Goal: Task Accomplishment & Management: Use online tool/utility

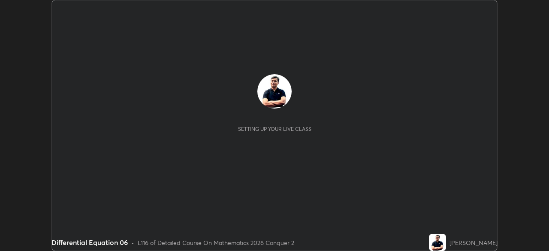
scroll to position [251, 549]
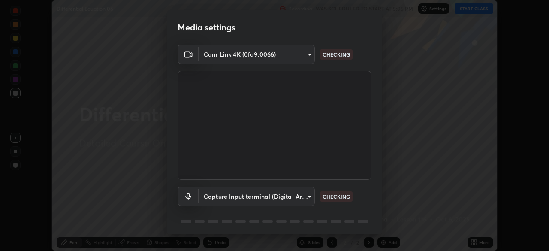
click at [474, 241] on div "Media settings Cam Link 4K (0fd9:0066) 4b691561e7a653ff76c4e48a590a0ea4b729d386…" at bounding box center [274, 125] width 549 height 251
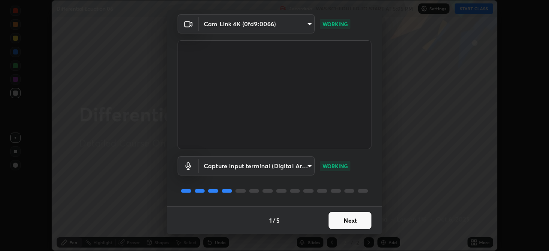
click at [356, 217] on button "Next" at bounding box center [349, 220] width 43 height 17
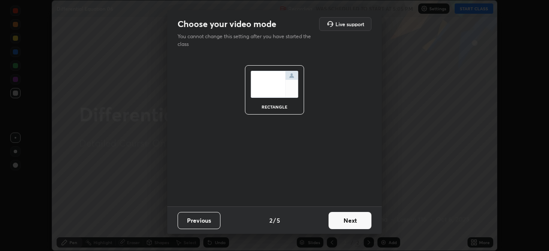
scroll to position [0, 0]
click at [359, 219] on button "Next" at bounding box center [349, 220] width 43 height 17
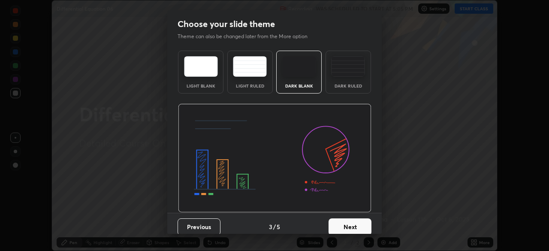
click at [364, 224] on button "Next" at bounding box center [349, 226] width 43 height 17
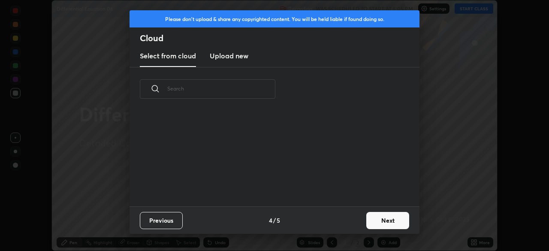
click at [375, 222] on button "Next" at bounding box center [387, 220] width 43 height 17
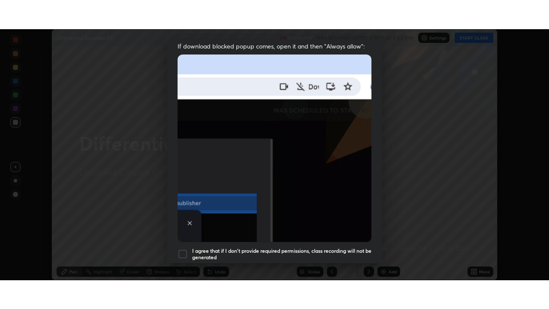
scroll to position [205, 0]
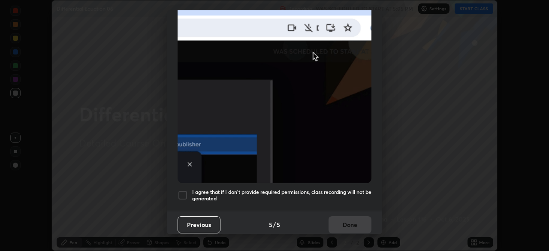
click at [184, 190] on div at bounding box center [183, 195] width 10 height 10
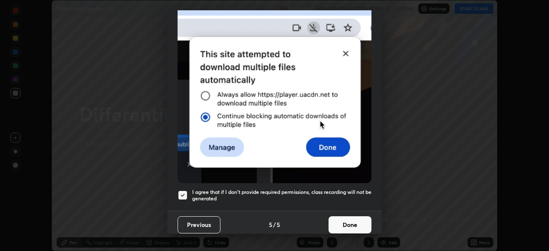
click at [349, 216] on button "Done" at bounding box center [349, 224] width 43 height 17
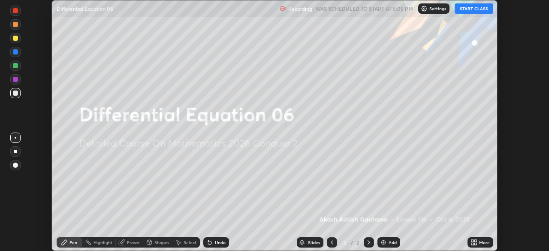
click at [475, 11] on button "START CLASS" at bounding box center [474, 8] width 39 height 10
click at [475, 241] on icon at bounding box center [475, 241] width 2 height 2
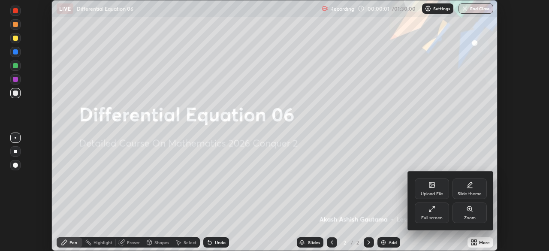
click at [438, 211] on div "Full screen" at bounding box center [432, 212] width 34 height 21
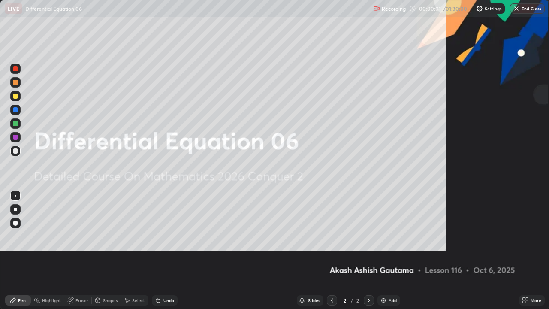
scroll to position [309, 549]
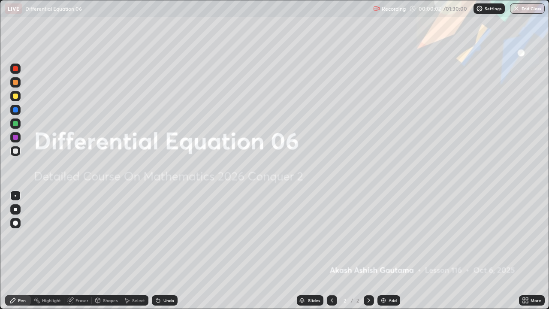
click at [390, 250] on div "Add" at bounding box center [393, 300] width 8 height 4
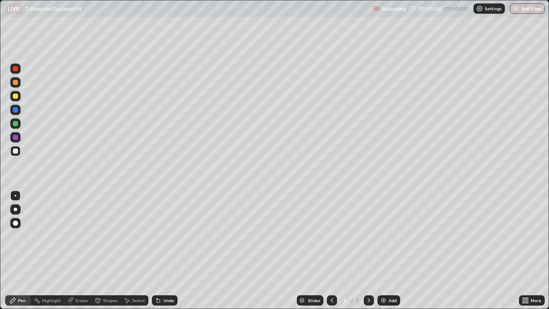
click at [15, 209] on div at bounding box center [15, 209] width 3 height 3
click at [81, 250] on div "Eraser" at bounding box center [81, 300] width 13 height 4
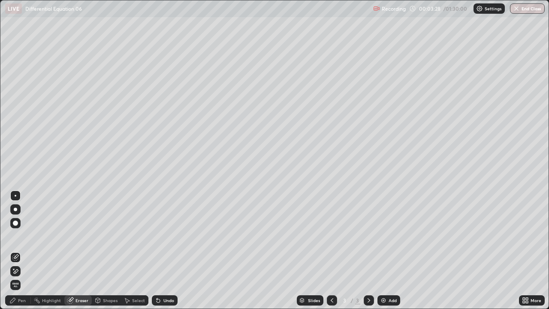
click at [22, 250] on div "Pen" at bounding box center [22, 300] width 8 height 4
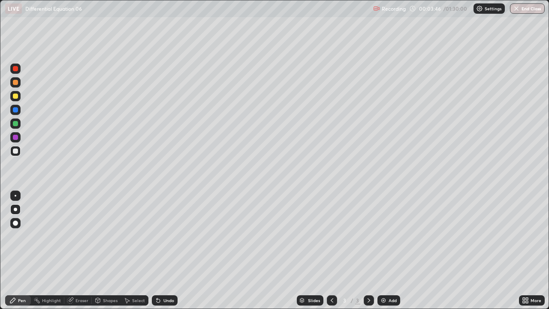
click at [162, 250] on div "Undo" at bounding box center [165, 300] width 26 height 10
click at [163, 250] on div "Undo" at bounding box center [168, 300] width 11 height 4
click at [157, 250] on icon at bounding box center [158, 300] width 3 height 3
click at [74, 250] on div "Eraser" at bounding box center [77, 300] width 27 height 10
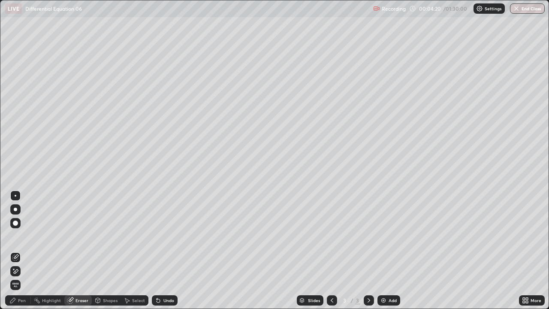
click at [23, 250] on div "Pen" at bounding box center [22, 300] width 8 height 4
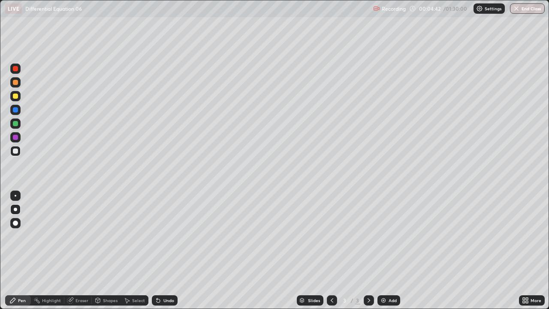
click at [137, 250] on div "Select" at bounding box center [138, 300] width 13 height 4
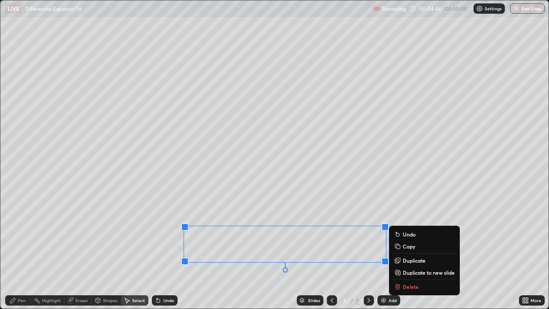
click at [410, 250] on p "Delete" at bounding box center [411, 286] width 16 height 7
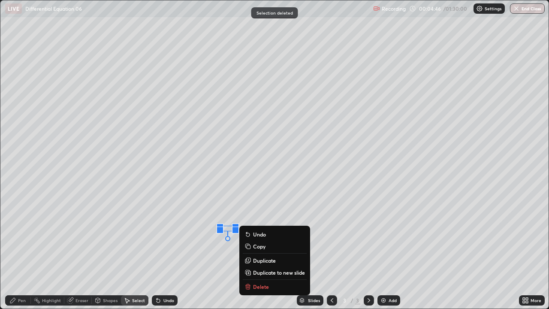
click at [261, 250] on p "Delete" at bounding box center [261, 286] width 16 height 7
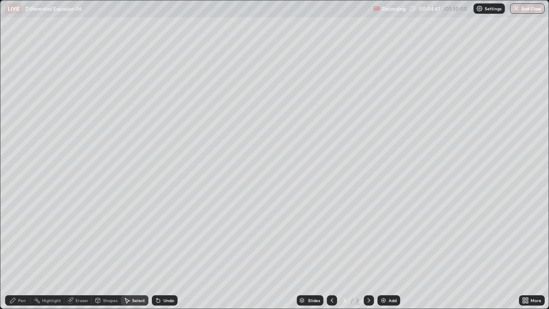
click at [21, 250] on div "Pen" at bounding box center [22, 300] width 8 height 4
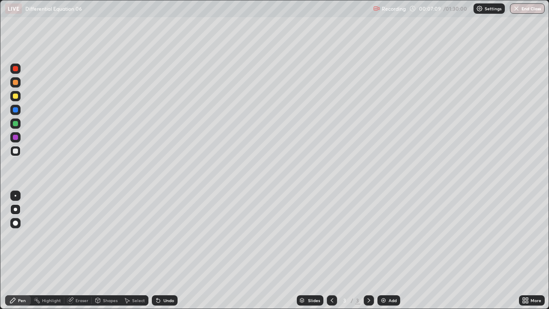
click at [78, 250] on div "Eraser" at bounding box center [81, 300] width 13 height 4
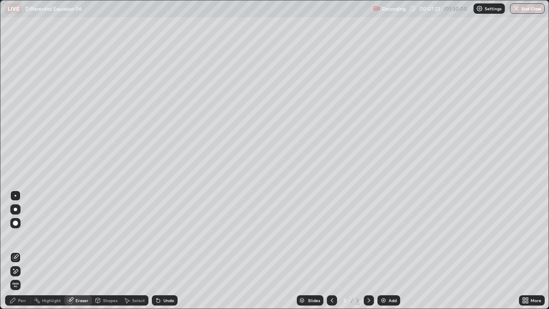
click at [24, 250] on div "Pen" at bounding box center [22, 300] width 8 height 4
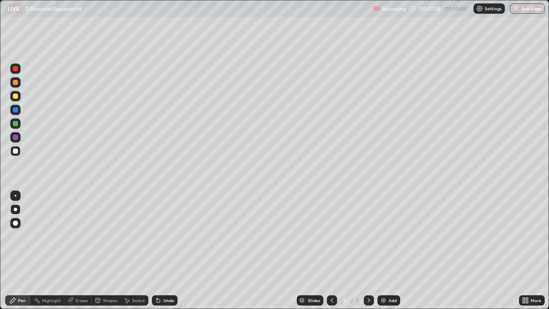
click at [160, 250] on icon at bounding box center [158, 300] width 7 height 7
click at [160, 250] on div "Undo" at bounding box center [165, 300] width 26 height 10
click at [163, 250] on div "Undo" at bounding box center [168, 300] width 11 height 4
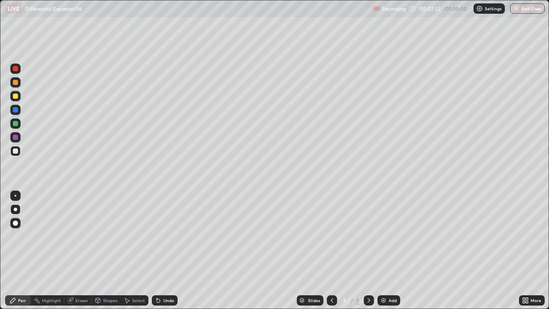
click at [82, 250] on div "Eraser" at bounding box center [81, 300] width 13 height 4
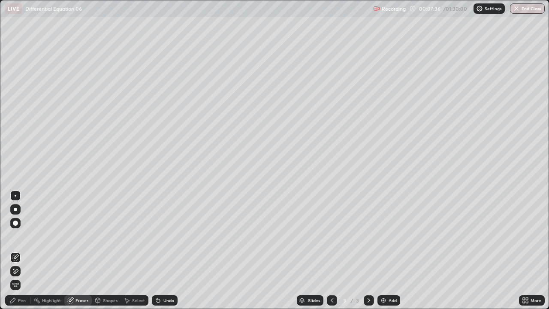
click at [23, 250] on div "Pen" at bounding box center [22, 300] width 8 height 4
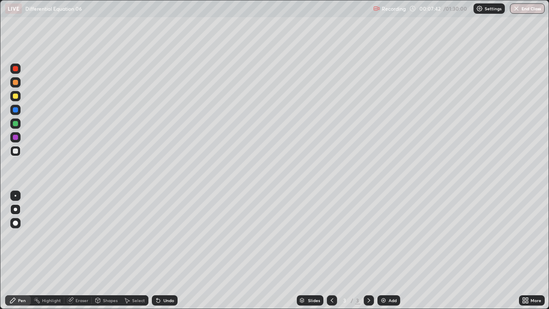
click at [80, 250] on div "Eraser" at bounding box center [81, 300] width 13 height 4
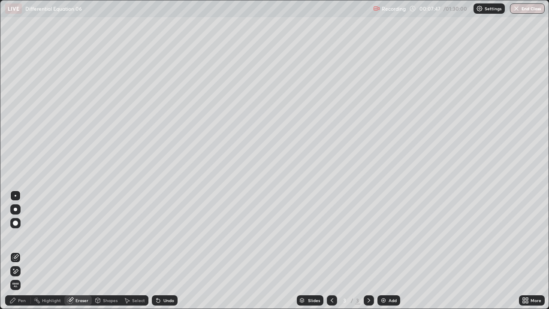
click at [25, 250] on div "Pen" at bounding box center [22, 300] width 8 height 4
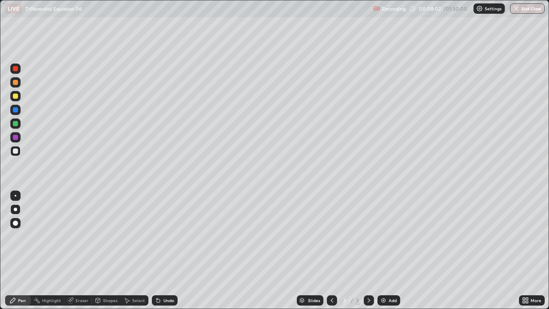
click at [78, 250] on div "Eraser" at bounding box center [81, 300] width 13 height 4
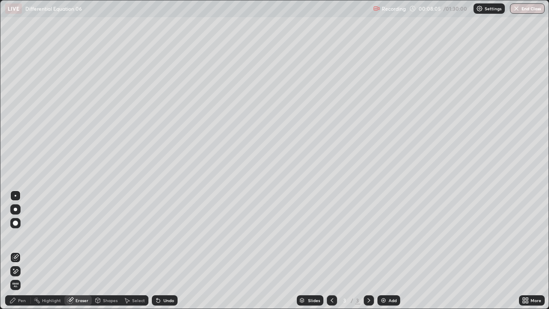
click at [21, 250] on div "Pen" at bounding box center [22, 300] width 8 height 4
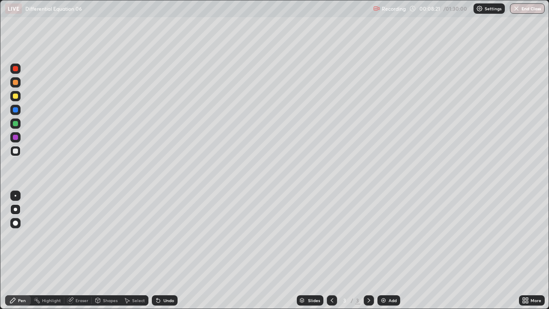
click at [389, 250] on div "Add" at bounding box center [393, 300] width 8 height 4
click at [161, 250] on div "Undo" at bounding box center [165, 300] width 26 height 10
click at [160, 250] on icon at bounding box center [158, 300] width 7 height 7
click at [161, 250] on div "Undo" at bounding box center [165, 300] width 26 height 10
click at [162, 250] on div "Undo" at bounding box center [165, 300] width 26 height 10
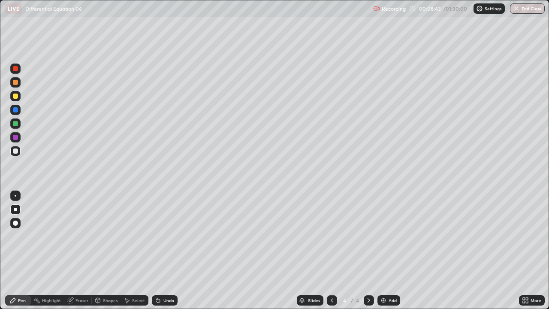
click at [162, 250] on div "Undo" at bounding box center [165, 300] width 26 height 10
click at [161, 250] on div "Undo" at bounding box center [165, 300] width 26 height 10
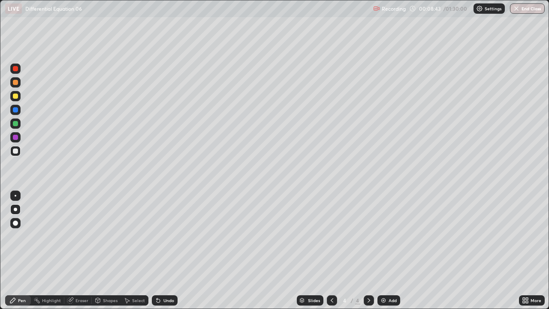
click at [161, 250] on div "Undo" at bounding box center [165, 300] width 26 height 10
click at [162, 250] on div "Undo" at bounding box center [165, 300] width 26 height 10
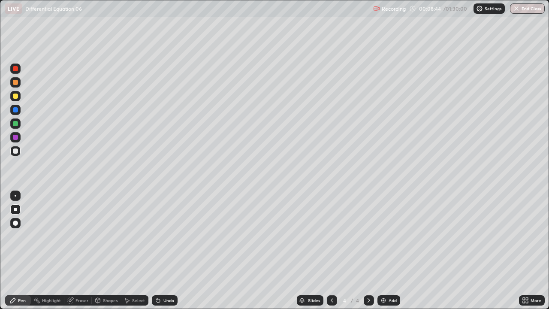
click at [161, 250] on div "Undo" at bounding box center [165, 300] width 26 height 10
click at [160, 250] on div "Undo" at bounding box center [165, 300] width 26 height 10
click at [163, 250] on div "Undo" at bounding box center [165, 300] width 26 height 10
click at [81, 250] on div "Eraser" at bounding box center [81, 300] width 13 height 4
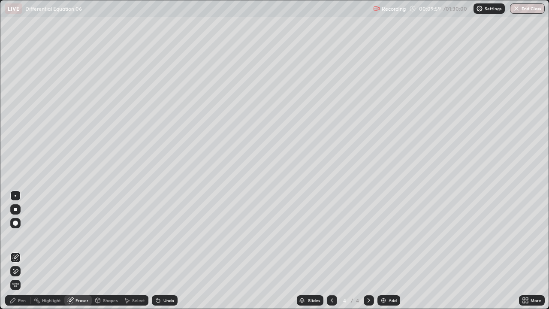
click at [21, 250] on div "Pen" at bounding box center [22, 300] width 8 height 4
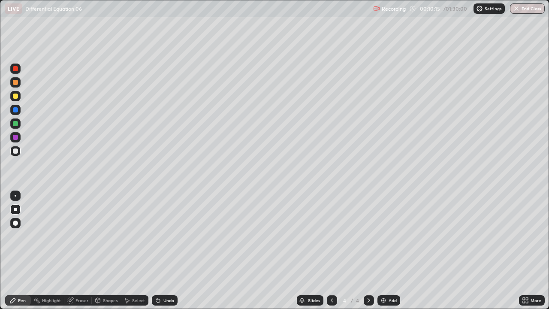
click at [164, 250] on div "Undo" at bounding box center [168, 300] width 11 height 4
click at [160, 250] on icon at bounding box center [158, 300] width 7 height 7
click at [160, 250] on div "Undo" at bounding box center [165, 300] width 26 height 10
click at [160, 250] on icon at bounding box center [158, 300] width 7 height 7
click at [335, 250] on div at bounding box center [332, 300] width 10 height 10
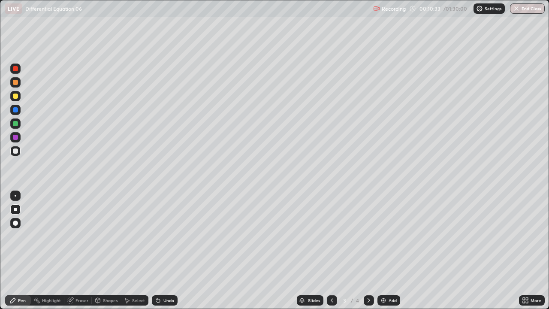
click at [369, 250] on div at bounding box center [369, 300] width 10 height 10
click at [79, 250] on div "Eraser" at bounding box center [81, 300] width 13 height 4
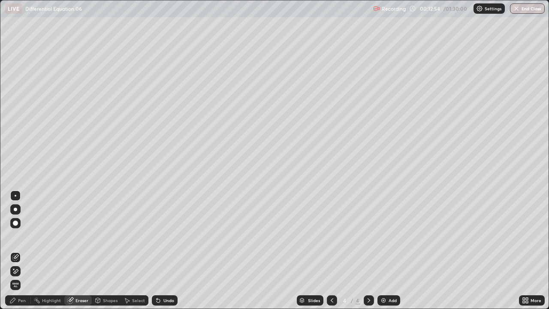
click at [20, 250] on div "Pen" at bounding box center [18, 300] width 26 height 10
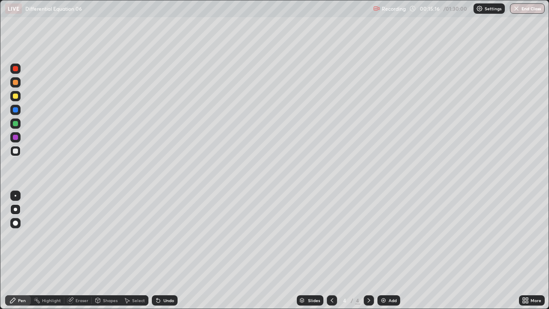
click at [394, 250] on div "Add" at bounding box center [393, 300] width 8 height 4
click at [162, 250] on div "Undo" at bounding box center [165, 300] width 26 height 10
click at [163, 250] on div "Undo" at bounding box center [168, 300] width 11 height 4
click at [165, 250] on div "Undo" at bounding box center [168, 300] width 11 height 4
click at [162, 250] on div "Undo" at bounding box center [165, 300] width 26 height 10
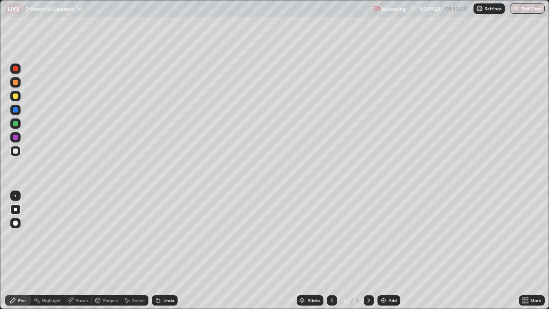
click at [165, 250] on div "Undo" at bounding box center [165, 300] width 26 height 10
click at [165, 250] on div "Undo" at bounding box center [168, 300] width 11 height 4
click at [166, 250] on div "Undo" at bounding box center [168, 300] width 11 height 4
click at [165, 250] on div "Undo" at bounding box center [168, 300] width 11 height 4
click at [161, 250] on div "Undo" at bounding box center [165, 300] width 26 height 10
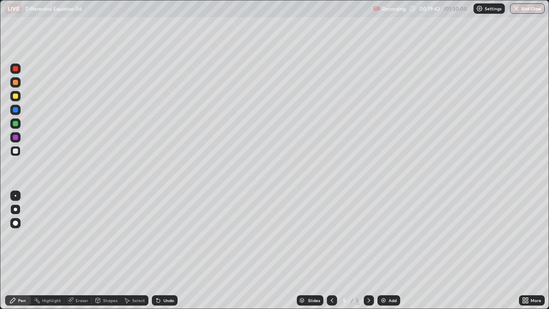
click at [162, 250] on div "Undo" at bounding box center [165, 300] width 26 height 10
click at [163, 250] on div "Undo" at bounding box center [168, 300] width 11 height 4
click at [167, 250] on div "Undo" at bounding box center [168, 300] width 11 height 4
click at [83, 250] on div "Eraser" at bounding box center [81, 300] width 13 height 4
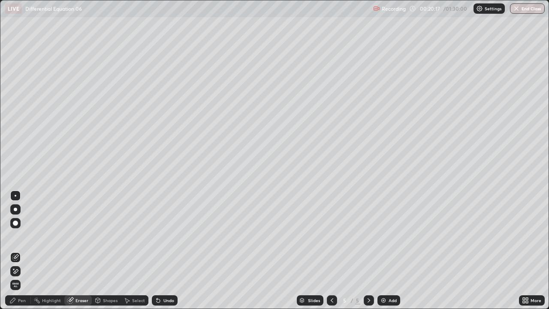
click at [20, 250] on div "Pen" at bounding box center [22, 300] width 8 height 4
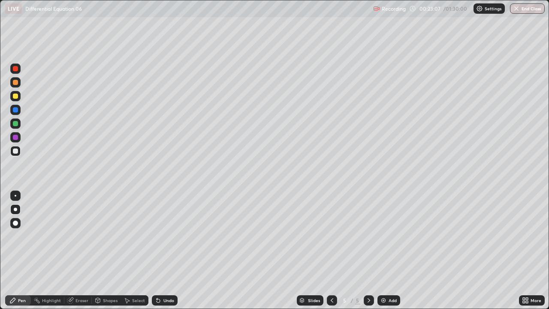
click at [392, 250] on div "Add" at bounding box center [393, 300] width 8 height 4
click at [78, 250] on div "Eraser" at bounding box center [81, 300] width 13 height 4
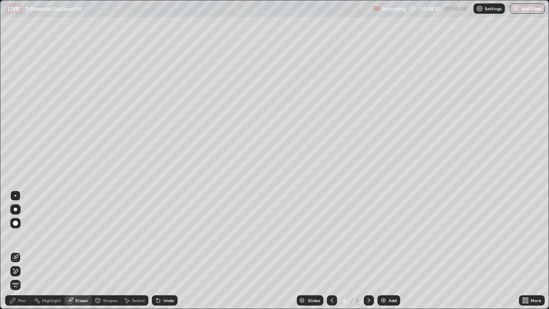
click at [22, 250] on div "Pen" at bounding box center [22, 300] width 8 height 4
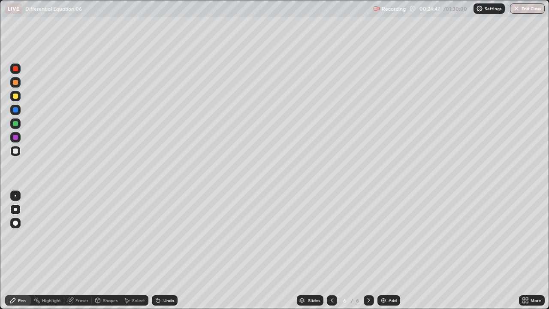
click at [163, 250] on div "Undo" at bounding box center [168, 300] width 11 height 4
click at [164, 250] on div "Undo" at bounding box center [165, 300] width 26 height 10
click at [164, 250] on div "Undo" at bounding box center [168, 300] width 11 height 4
click at [165, 250] on div "Undo" at bounding box center [168, 300] width 11 height 4
click at [164, 250] on div "Undo" at bounding box center [168, 300] width 11 height 4
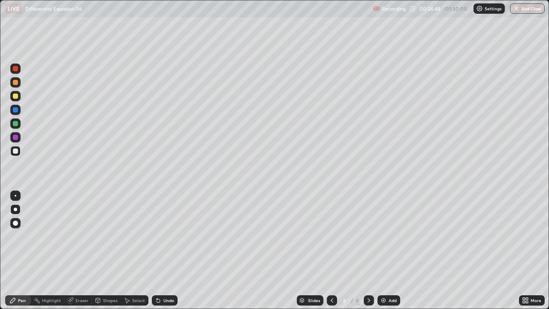
click at [163, 250] on div "Undo" at bounding box center [168, 300] width 11 height 4
click at [162, 250] on div "Undo" at bounding box center [165, 300] width 26 height 10
click at [163, 250] on div "Undo" at bounding box center [168, 300] width 11 height 4
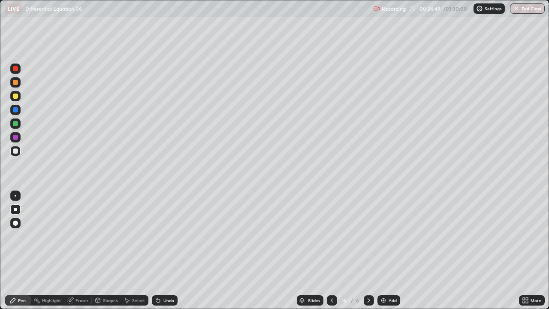
click at [163, 250] on div "Undo" at bounding box center [168, 300] width 11 height 4
click at [162, 250] on div "Undo" at bounding box center [165, 300] width 26 height 10
click at [161, 250] on div "Undo" at bounding box center [165, 300] width 26 height 10
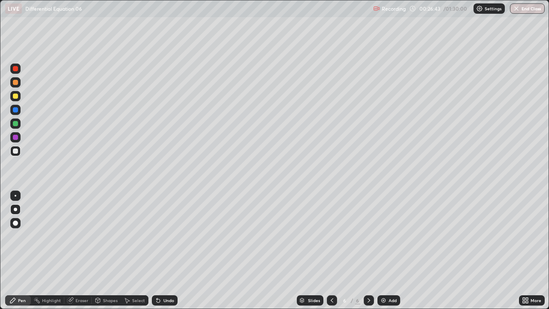
click at [160, 250] on div "Undo" at bounding box center [165, 300] width 26 height 10
click at [163, 250] on div "Undo" at bounding box center [168, 300] width 11 height 4
click at [80, 250] on div "Eraser" at bounding box center [81, 300] width 13 height 4
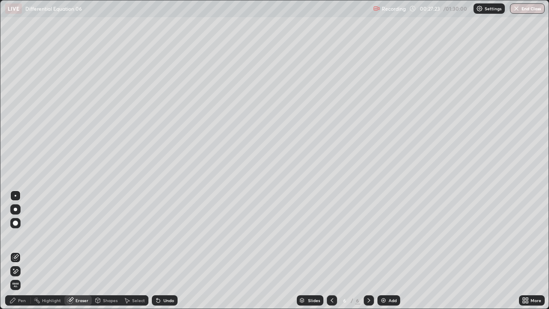
click at [22, 250] on div "Pen" at bounding box center [18, 300] width 26 height 10
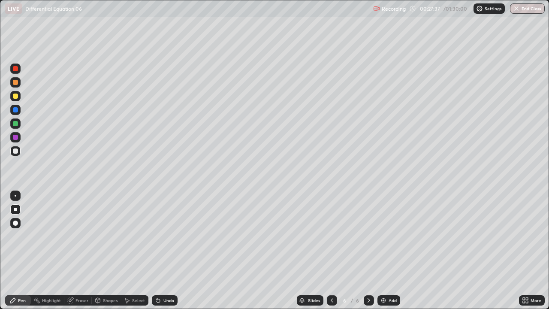
click at [165, 250] on div "Undo" at bounding box center [165, 300] width 26 height 10
click at [395, 250] on div "Add" at bounding box center [393, 300] width 8 height 4
click at [163, 250] on div "Undo" at bounding box center [165, 300] width 26 height 10
click at [169, 250] on div "Undo" at bounding box center [168, 300] width 11 height 4
click at [160, 250] on div "Undo" at bounding box center [165, 300] width 26 height 10
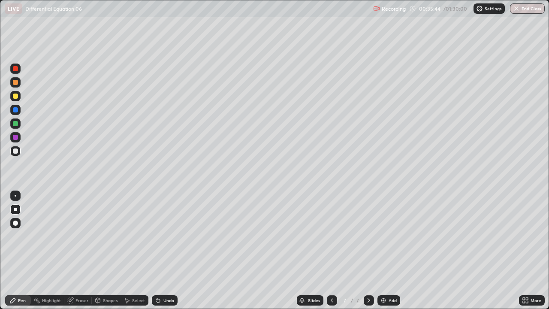
click at [160, 250] on icon at bounding box center [158, 300] width 7 height 7
click at [157, 250] on icon at bounding box center [157, 298] width 1 height 1
click at [161, 250] on div "Undo" at bounding box center [165, 300] width 26 height 10
click at [163, 250] on div "Undo" at bounding box center [165, 300] width 26 height 10
click at [162, 250] on div "Undo" at bounding box center [165, 300] width 26 height 10
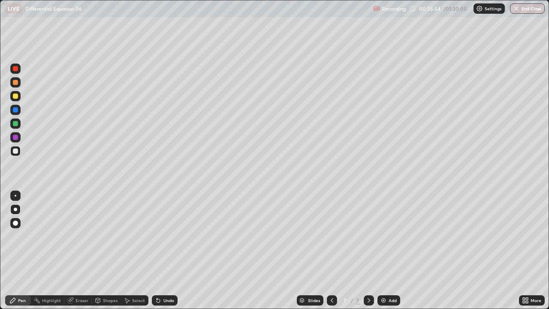
click at [163, 250] on div "Undo" at bounding box center [168, 300] width 11 height 4
click at [165, 250] on div "Undo" at bounding box center [165, 300] width 26 height 10
click at [159, 250] on icon at bounding box center [158, 300] width 3 height 3
click at [390, 250] on div "Add" at bounding box center [393, 300] width 8 height 4
click at [161, 250] on div "Undo" at bounding box center [165, 300] width 26 height 10
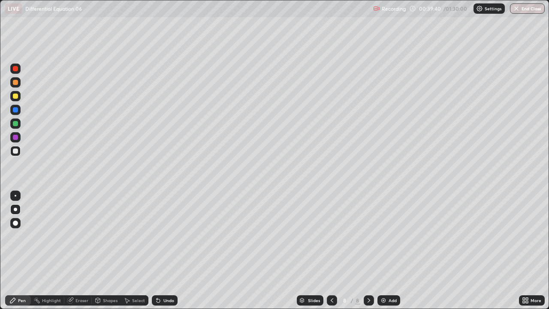
click at [332, 250] on icon at bounding box center [331, 300] width 7 height 7
click at [368, 250] on icon at bounding box center [368, 300] width 7 height 7
click at [163, 250] on div "Undo" at bounding box center [168, 300] width 11 height 4
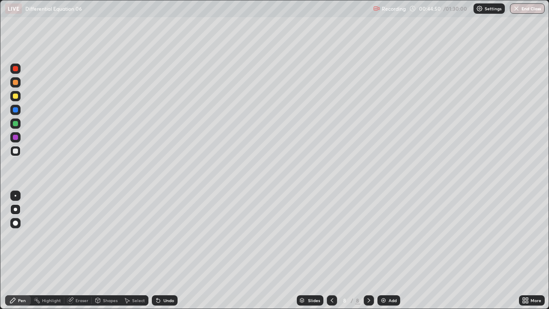
click at [163, 250] on div "Undo" at bounding box center [168, 300] width 11 height 4
click at [162, 250] on div "Undo" at bounding box center [165, 300] width 26 height 10
click at [161, 250] on div "Undo" at bounding box center [165, 300] width 26 height 10
click at [387, 250] on div "Add" at bounding box center [388, 300] width 23 height 10
click at [328, 250] on div at bounding box center [332, 300] width 10 height 10
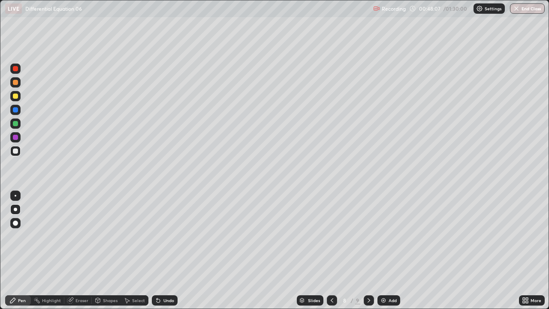
click at [367, 250] on icon at bounding box center [368, 300] width 3 height 4
click at [166, 250] on div "Undo" at bounding box center [165, 300] width 26 height 10
click at [166, 250] on div "Undo" at bounding box center [168, 300] width 11 height 4
click at [131, 250] on div "Select" at bounding box center [134, 300] width 27 height 10
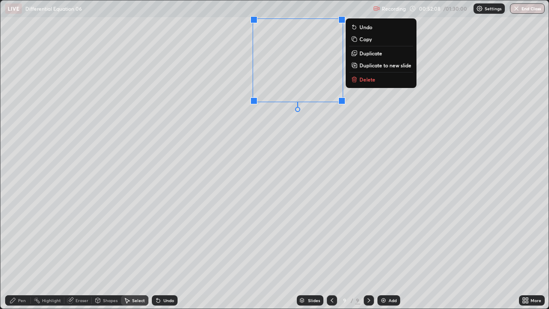
click at [364, 78] on p "Delete" at bounding box center [367, 79] width 16 height 7
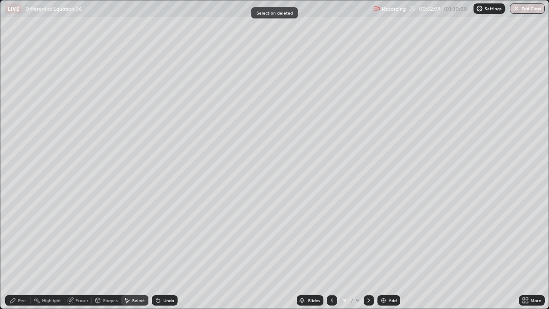
click at [20, 250] on div "Pen" at bounding box center [22, 300] width 8 height 4
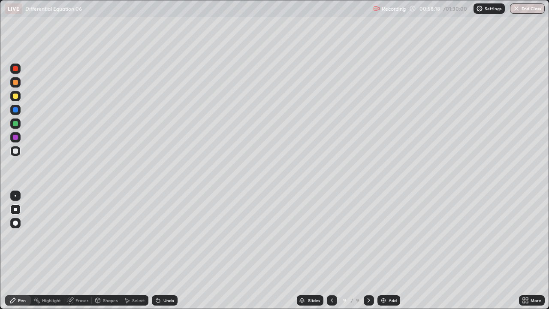
click at [157, 250] on icon at bounding box center [157, 298] width 1 height 1
click at [393, 250] on div "Add" at bounding box center [393, 300] width 8 height 4
click at [161, 250] on div "Undo" at bounding box center [165, 300] width 26 height 10
click at [162, 250] on div "Undo" at bounding box center [165, 300] width 26 height 10
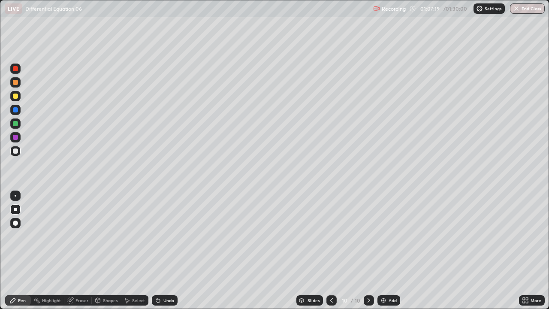
click at [331, 250] on icon at bounding box center [331, 300] width 7 height 7
click at [369, 250] on icon at bounding box center [368, 300] width 7 height 7
click at [163, 250] on div "Undo" at bounding box center [168, 300] width 11 height 4
click at [169, 250] on div "Undo" at bounding box center [168, 300] width 11 height 4
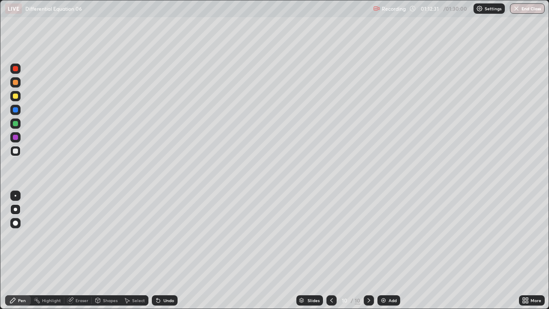
click at [163, 250] on div "Undo" at bounding box center [168, 300] width 11 height 4
click at [164, 250] on div "Undo" at bounding box center [168, 300] width 11 height 4
click at [165, 250] on div "Undo" at bounding box center [165, 300] width 26 height 10
click at [166, 250] on div "Undo" at bounding box center [168, 300] width 11 height 4
click at [390, 250] on div "Add" at bounding box center [393, 300] width 8 height 4
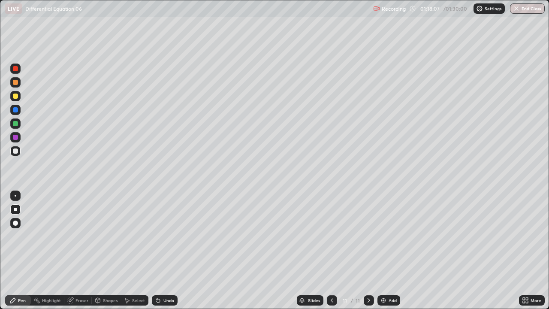
click at [329, 250] on icon at bounding box center [331, 300] width 7 height 7
click at [524, 6] on button "End Class" at bounding box center [527, 8] width 35 height 10
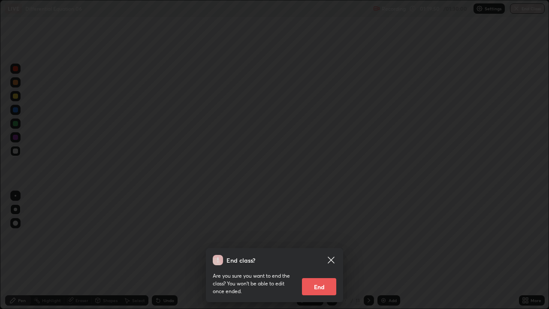
click at [326, 250] on button "End" at bounding box center [319, 286] width 34 height 17
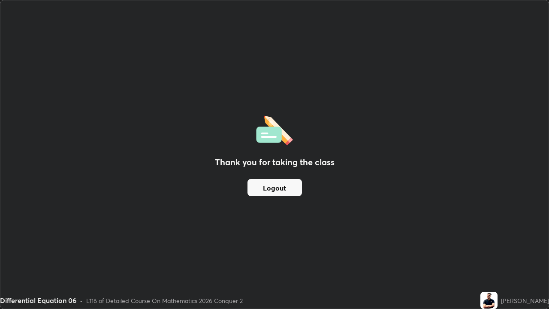
click at [271, 191] on button "Logout" at bounding box center [274, 187] width 54 height 17
click at [268, 191] on button "Logout" at bounding box center [274, 187] width 54 height 17
click at [269, 193] on button "Logout" at bounding box center [274, 187] width 54 height 17
click at [267, 194] on button "Logout" at bounding box center [274, 187] width 54 height 17
